Goal: Answer question/provide support

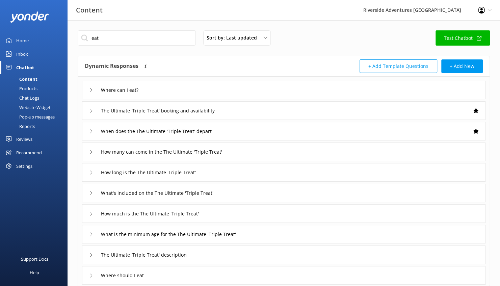
click at [24, 52] on div "Inbox" at bounding box center [22, 54] width 12 height 14
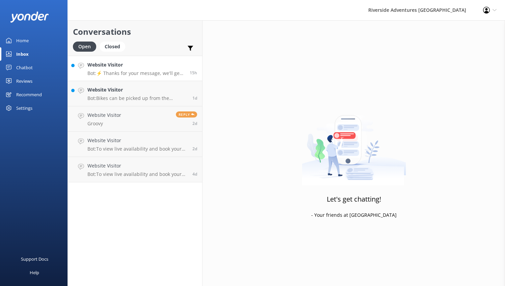
click at [129, 70] on p "Bot: ⚡ Thanks for your message, we'll get back to you as soon as we can. You're…" at bounding box center [135, 73] width 97 height 6
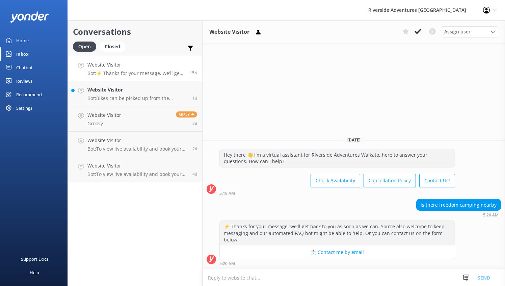
click at [317, 272] on textarea at bounding box center [354, 278] width 303 height 17
click at [154, 95] on div "Website Visitor Bot: Bikes can be picked up from the Velodrome Bike Shop. If yo…" at bounding box center [137, 93] width 100 height 15
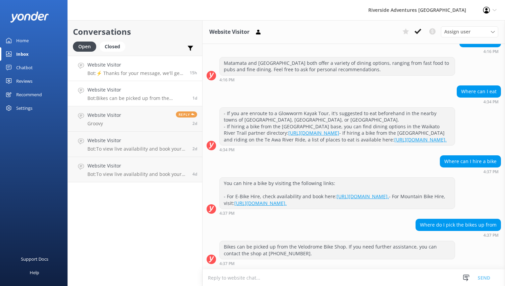
scroll to position [665, 0]
click at [147, 66] on h4 "Website Visitor" at bounding box center [135, 64] width 97 height 7
